Goal: Information Seeking & Learning: Learn about a topic

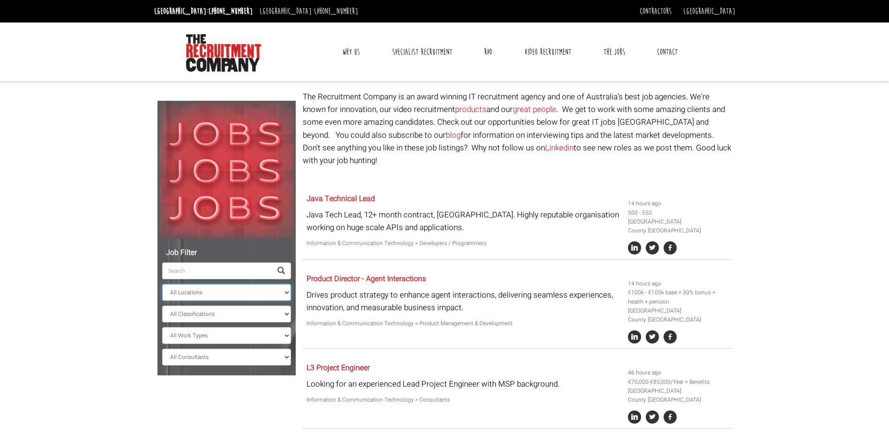
click at [286, 291] on select "All Locations Sydney Melbourne Ireland Sydney CBD Parramatta Circular Quay Nort…" at bounding box center [226, 292] width 129 height 17
select select "[GEOGRAPHIC_DATA]"
click at [162, 284] on select "All Locations Sydney Melbourne Ireland Sydney CBD Parramatta Circular Quay Nort…" at bounding box center [226, 292] width 129 height 17
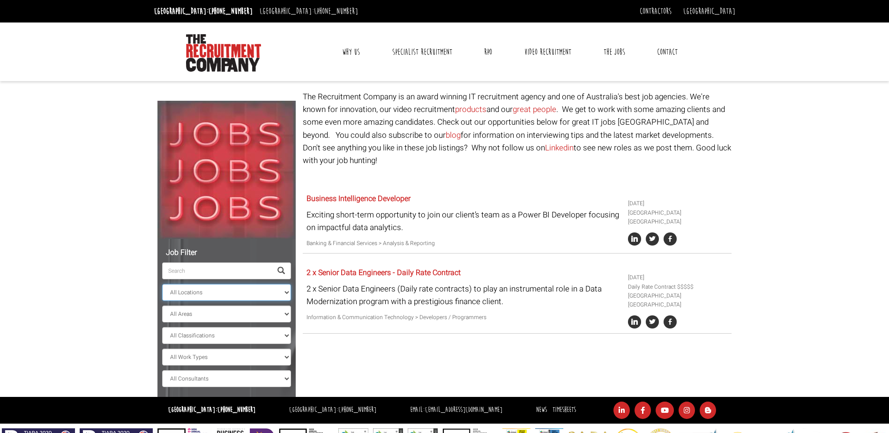
scroll to position [33, 0]
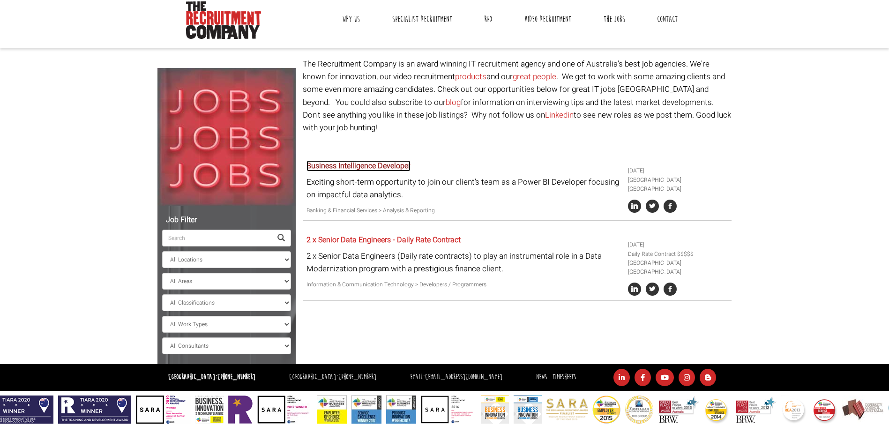
click at [352, 160] on link "Business Intelligence Developer" at bounding box center [359, 165] width 104 height 11
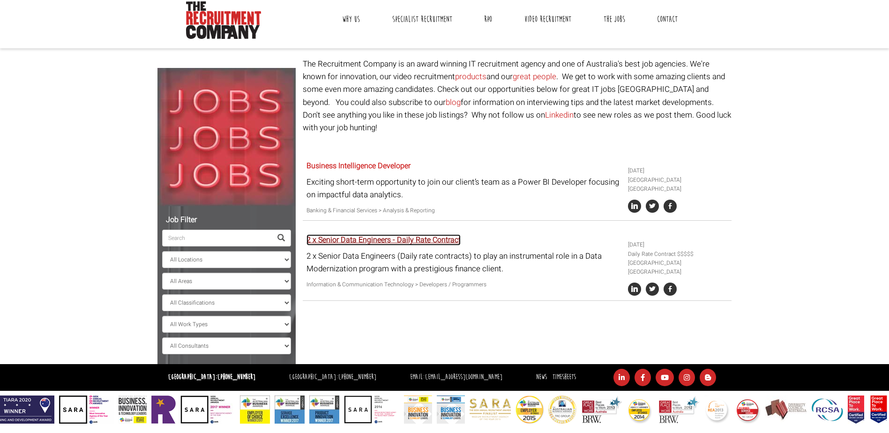
click at [360, 234] on link "2 x Senior Data Engineers - Daily Rate Contract" at bounding box center [384, 239] width 154 height 11
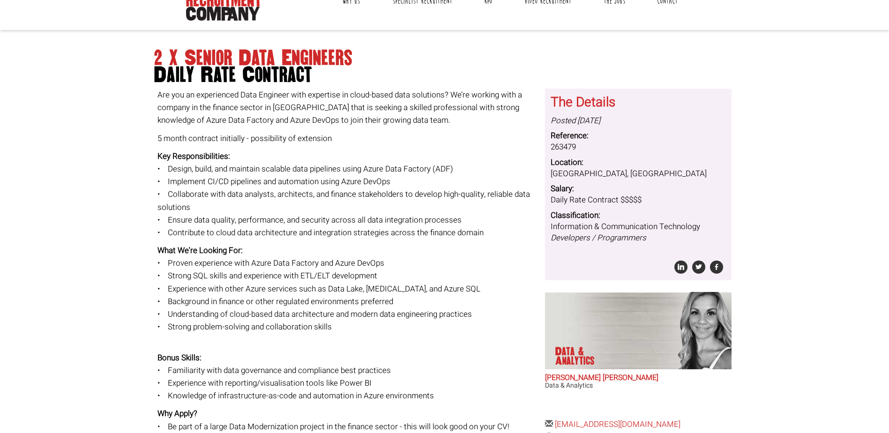
scroll to position [141, 0]
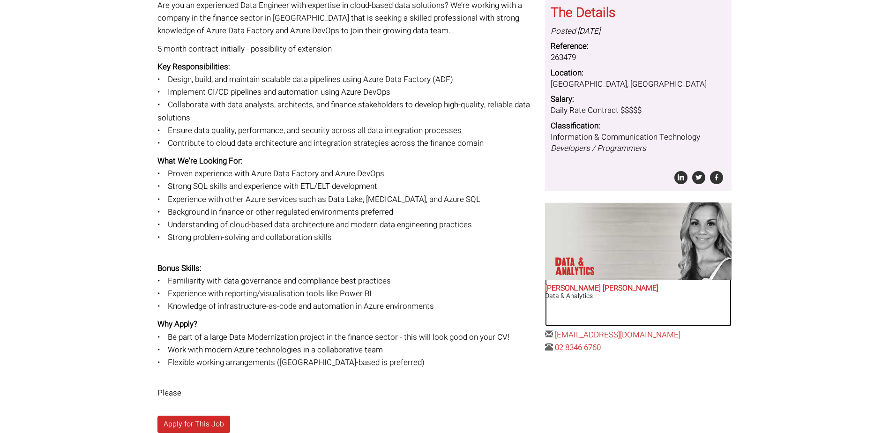
click at [576, 288] on h2 "Anna-Maria Julie" at bounding box center [638, 289] width 187 height 8
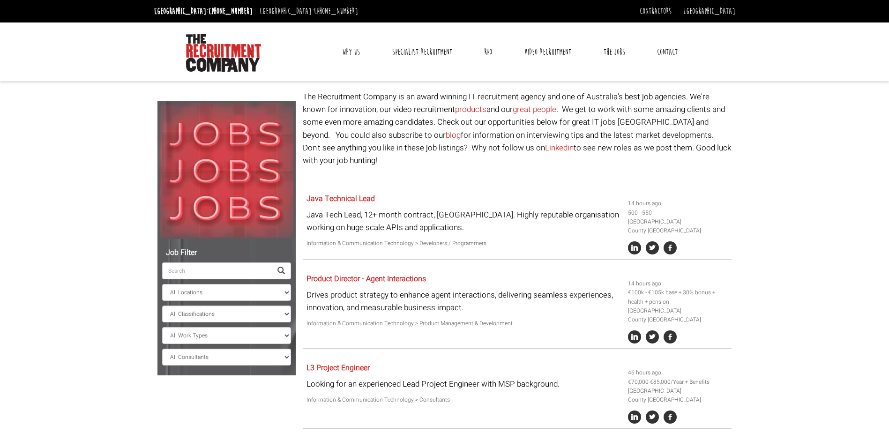
click at [670, 52] on link "Contact" at bounding box center [667, 51] width 35 height 23
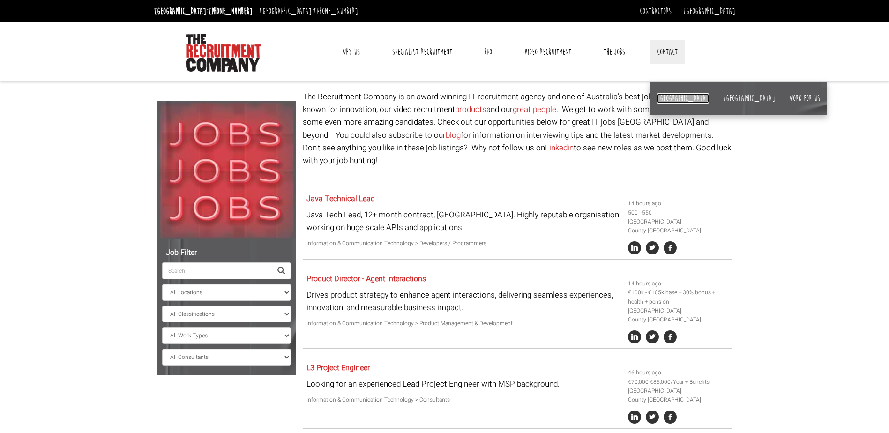
click at [664, 97] on link "[GEOGRAPHIC_DATA]" at bounding box center [683, 98] width 52 height 10
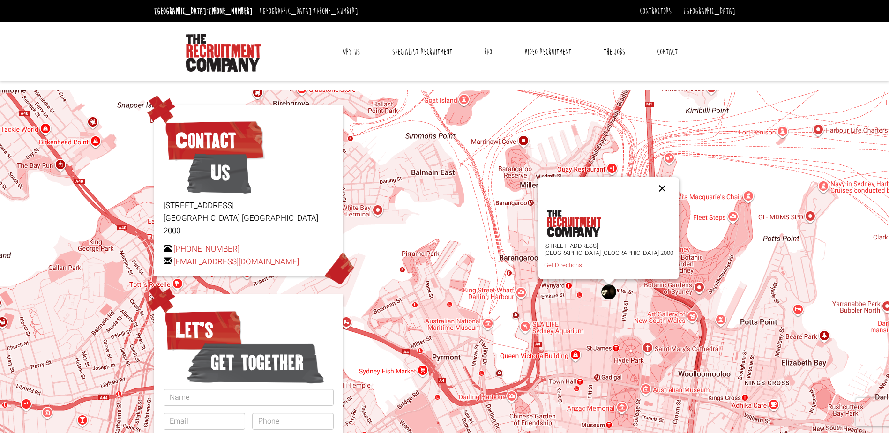
click at [651, 187] on button "Close" at bounding box center [662, 188] width 22 height 22
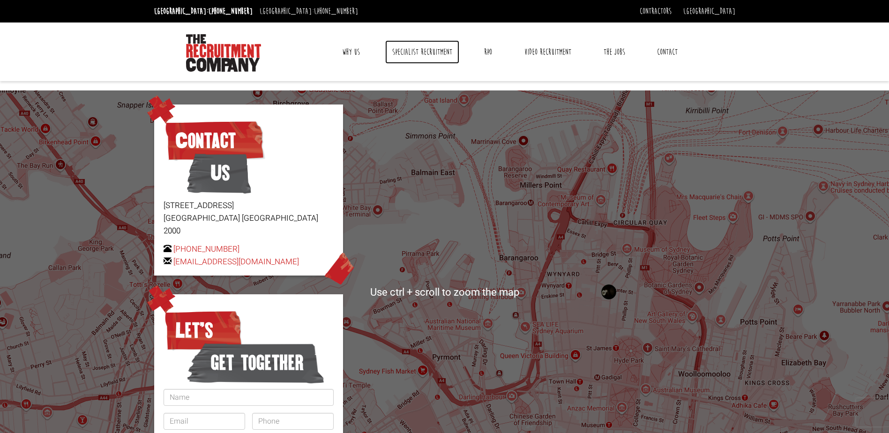
click at [427, 52] on link "Specialist Recruitment" at bounding box center [422, 51] width 74 height 23
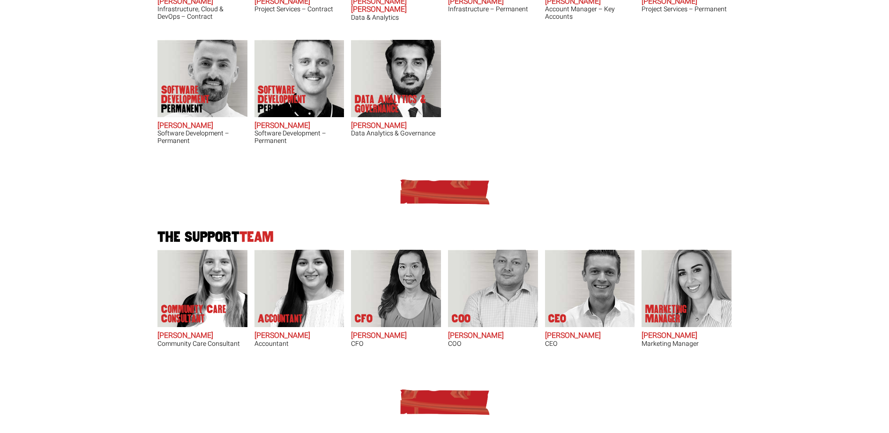
scroll to position [422, 0]
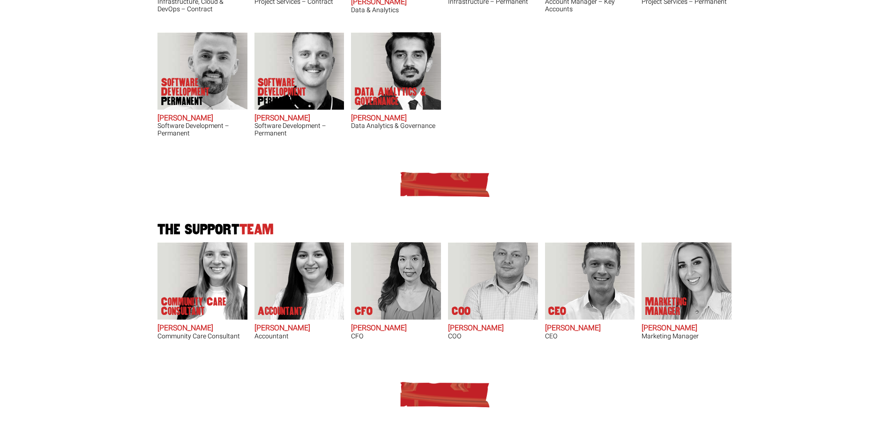
click at [438, 381] on img at bounding box center [445, 395] width 94 height 28
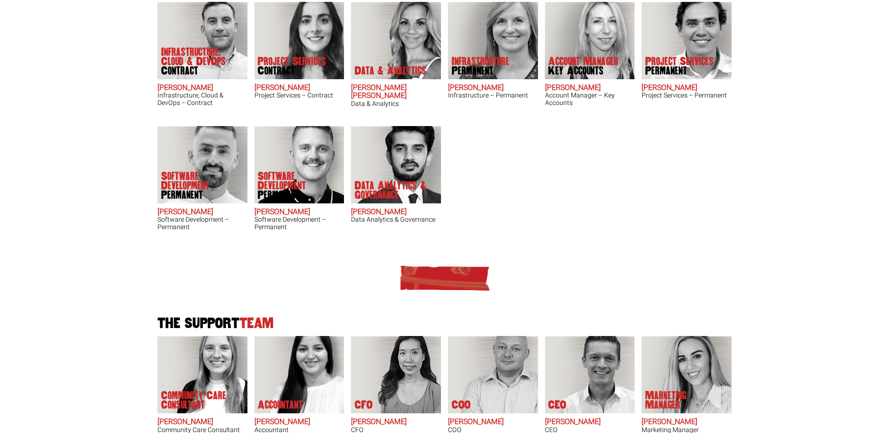
scroll to position [281, 0]
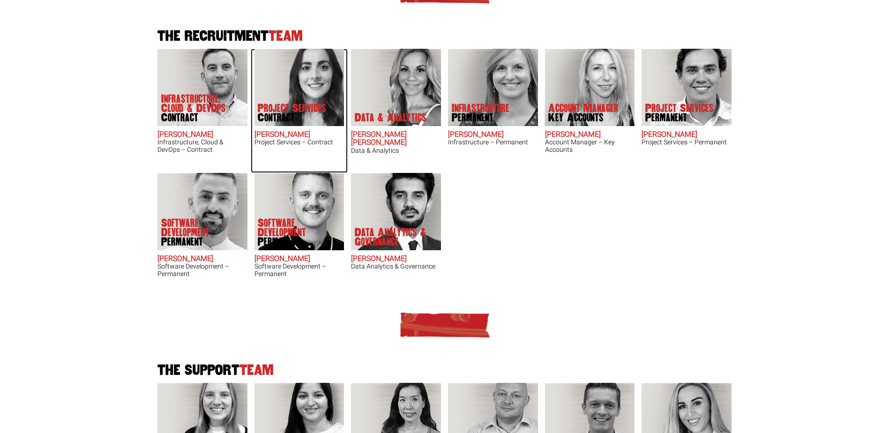
click at [306, 131] on h2 "[PERSON_NAME]" at bounding box center [300, 135] width 90 height 8
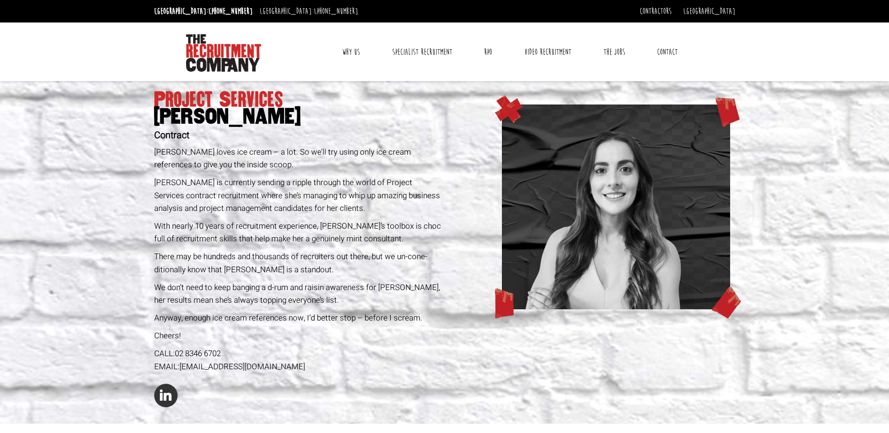
click at [660, 51] on link "Contact" at bounding box center [667, 51] width 35 height 23
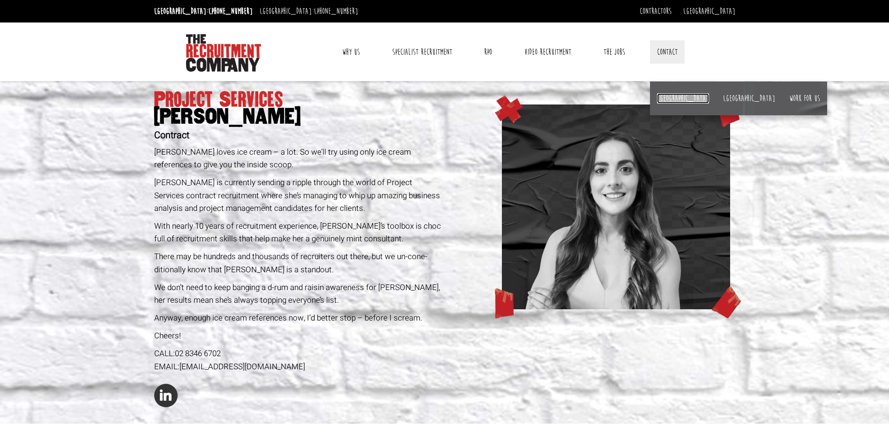
click at [667, 97] on link "[GEOGRAPHIC_DATA]" at bounding box center [683, 98] width 52 height 10
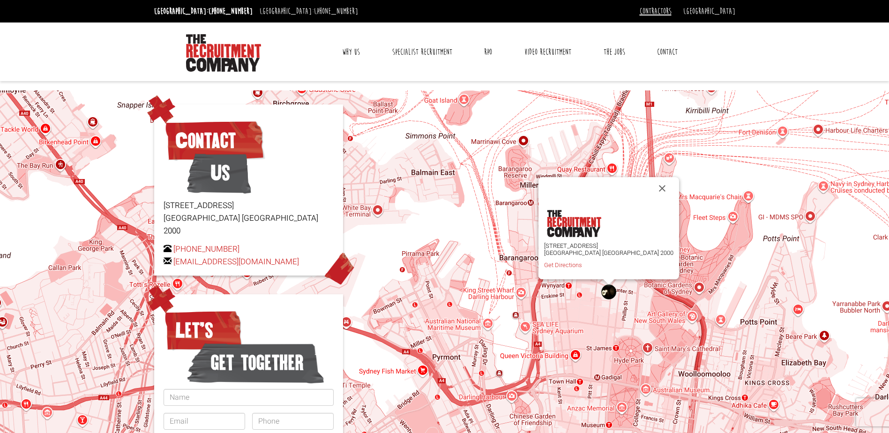
click at [672, 14] on link "Contractors" at bounding box center [656, 11] width 32 height 10
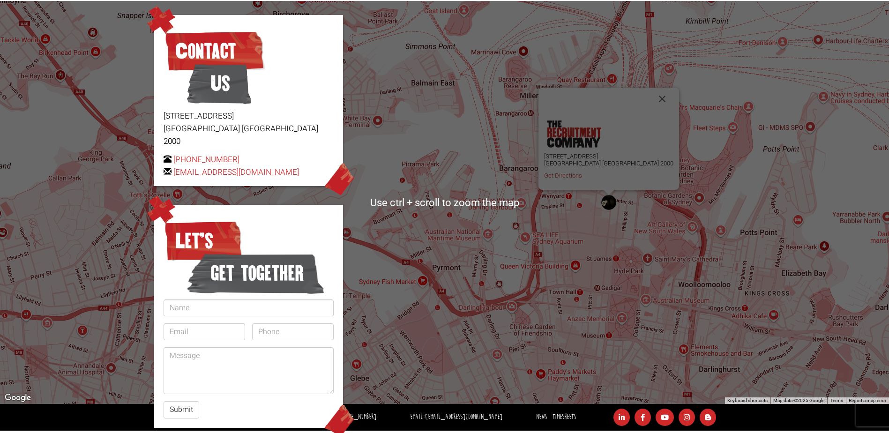
scroll to position [129, 0]
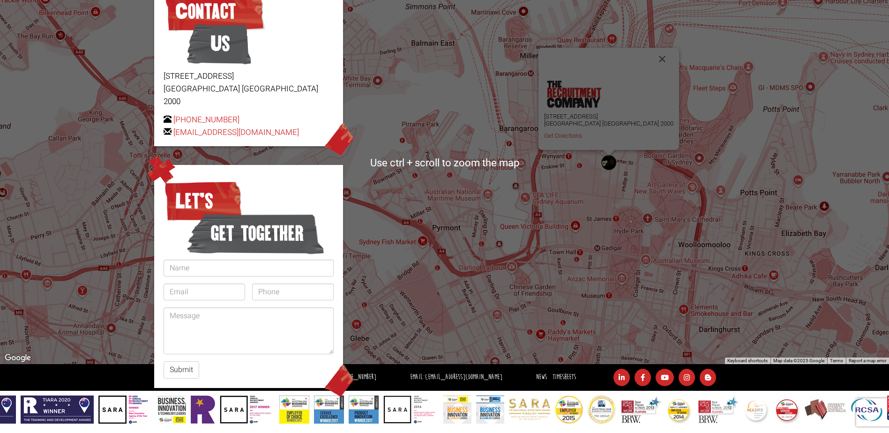
click at [65, 406] on img at bounding box center [57, 410] width 73 height 28
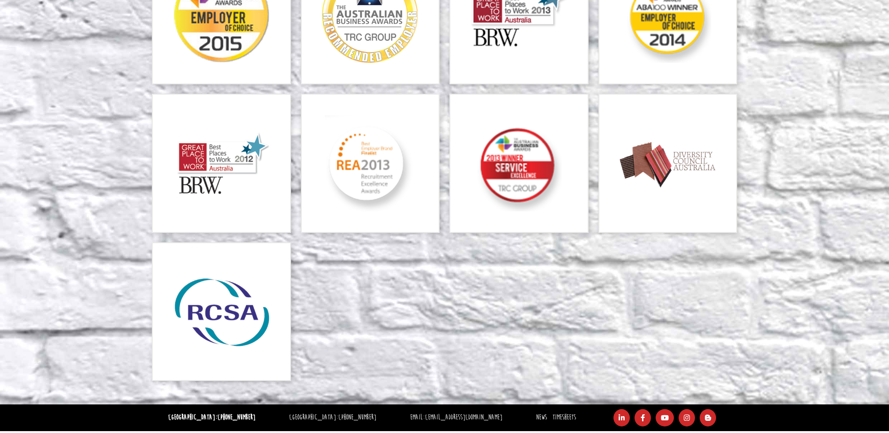
scroll to position [1259, 0]
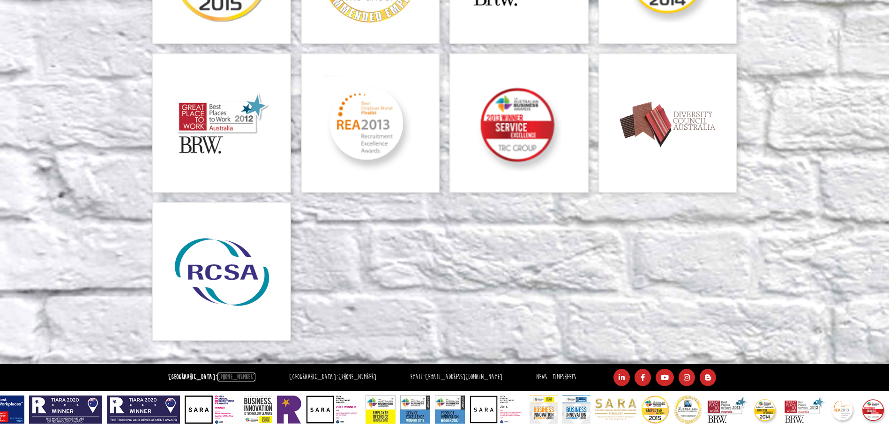
click at [217, 374] on link "[PHONE_NUMBER]" at bounding box center [236, 377] width 38 height 9
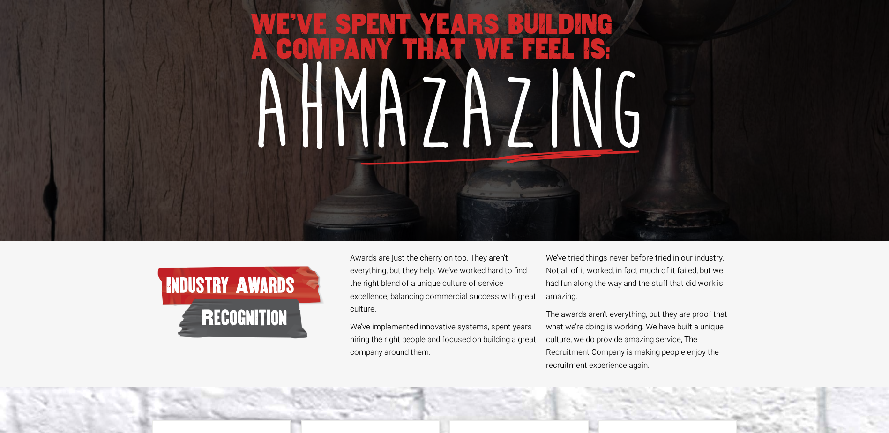
scroll to position [0, 0]
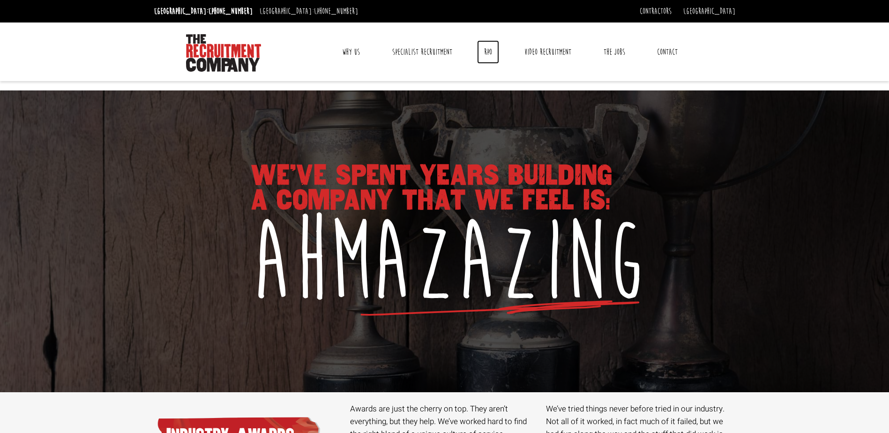
click at [488, 52] on link "RPO" at bounding box center [488, 51] width 22 height 23
click at [422, 49] on link "Specialist Recruitment" at bounding box center [422, 51] width 74 height 23
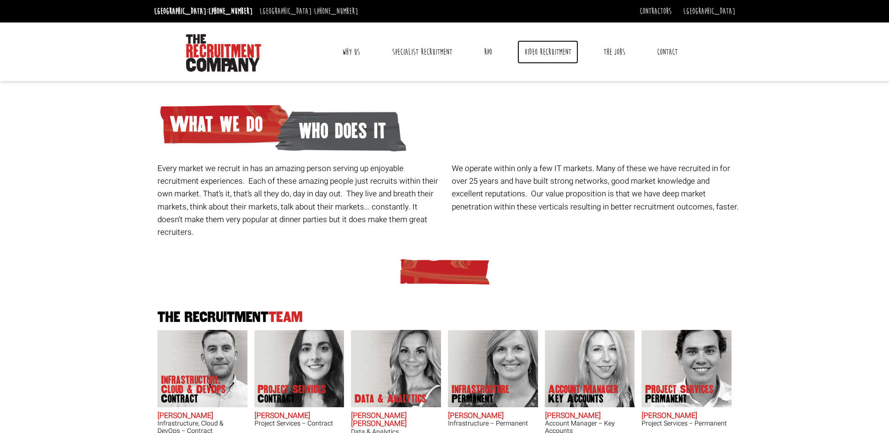
click at [538, 52] on link "Video Recruitment" at bounding box center [547, 51] width 61 height 23
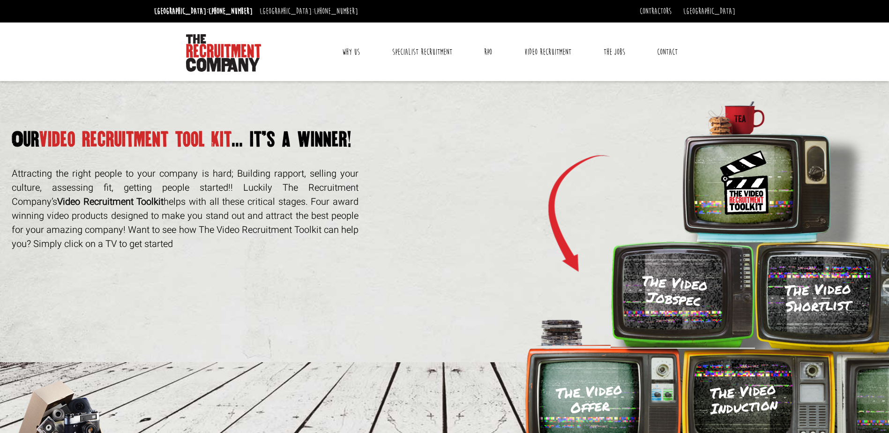
click at [356, 51] on link "Why Us" at bounding box center [351, 51] width 32 height 23
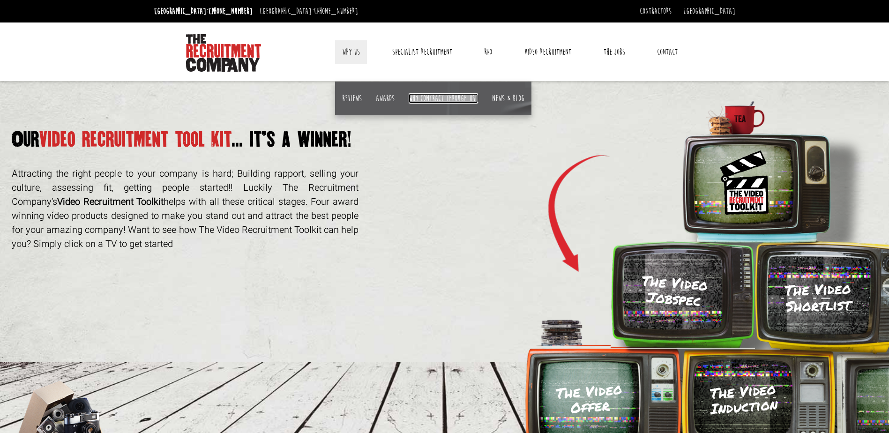
click at [442, 97] on link "Why contract through us?" at bounding box center [443, 98] width 69 height 10
